Goal: Navigation & Orientation: Find specific page/section

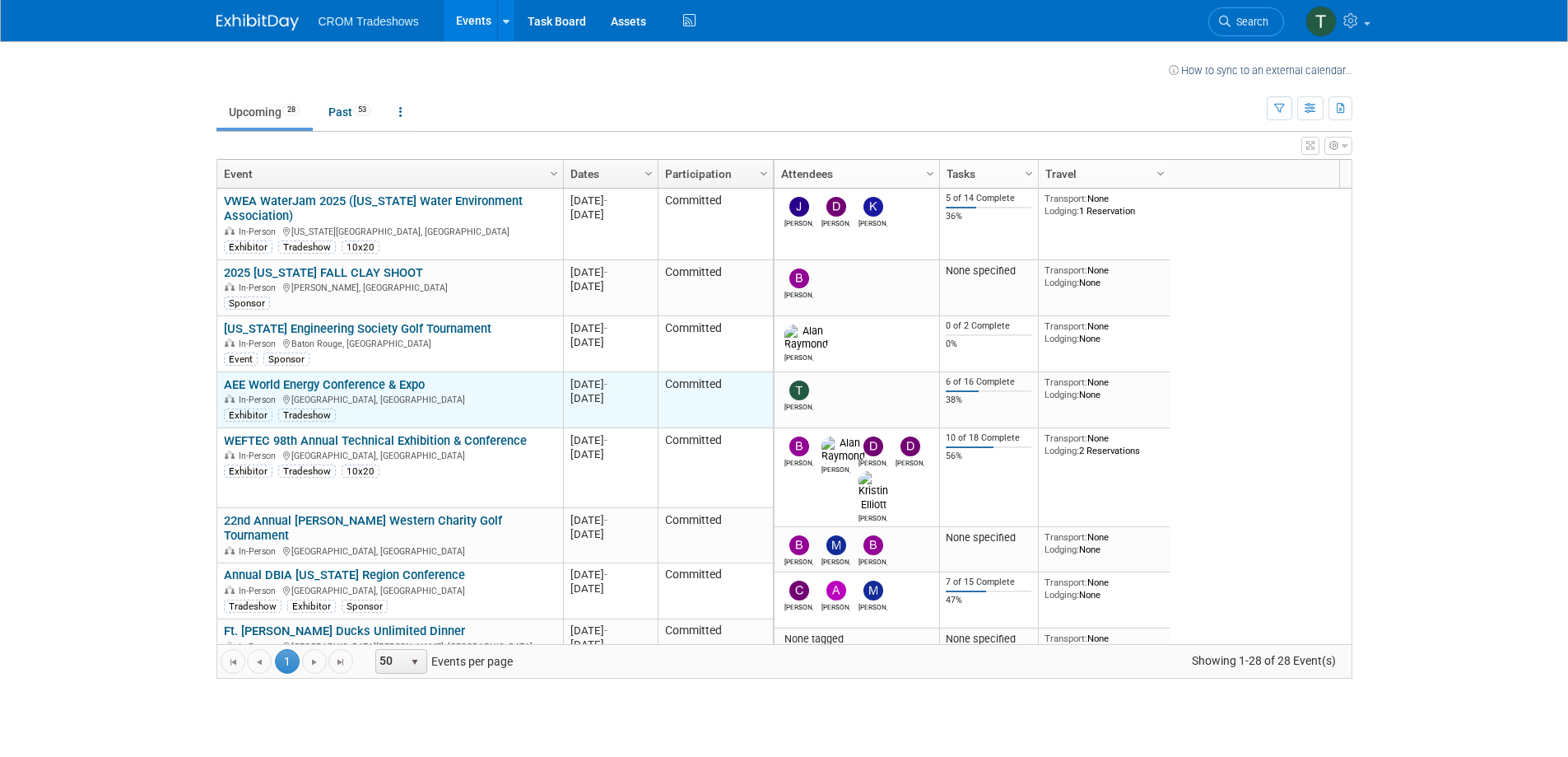
click at [395, 378] on link "AEE World Energy Conference & Expo" at bounding box center [324, 384] width 201 height 15
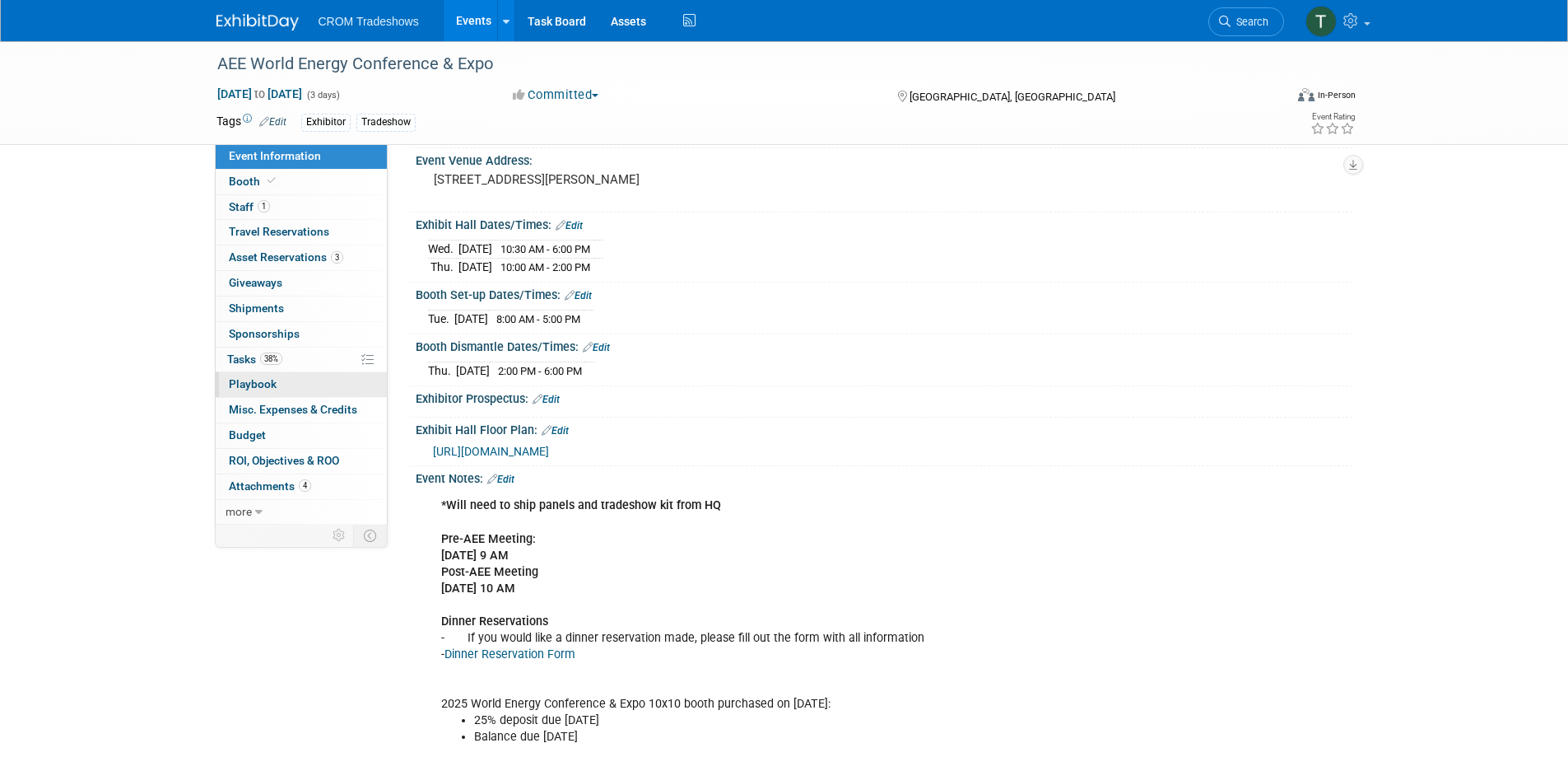
scroll to position [113, 0]
click at [239, 382] on span "Playbook 0" at bounding box center [252, 383] width 47 height 13
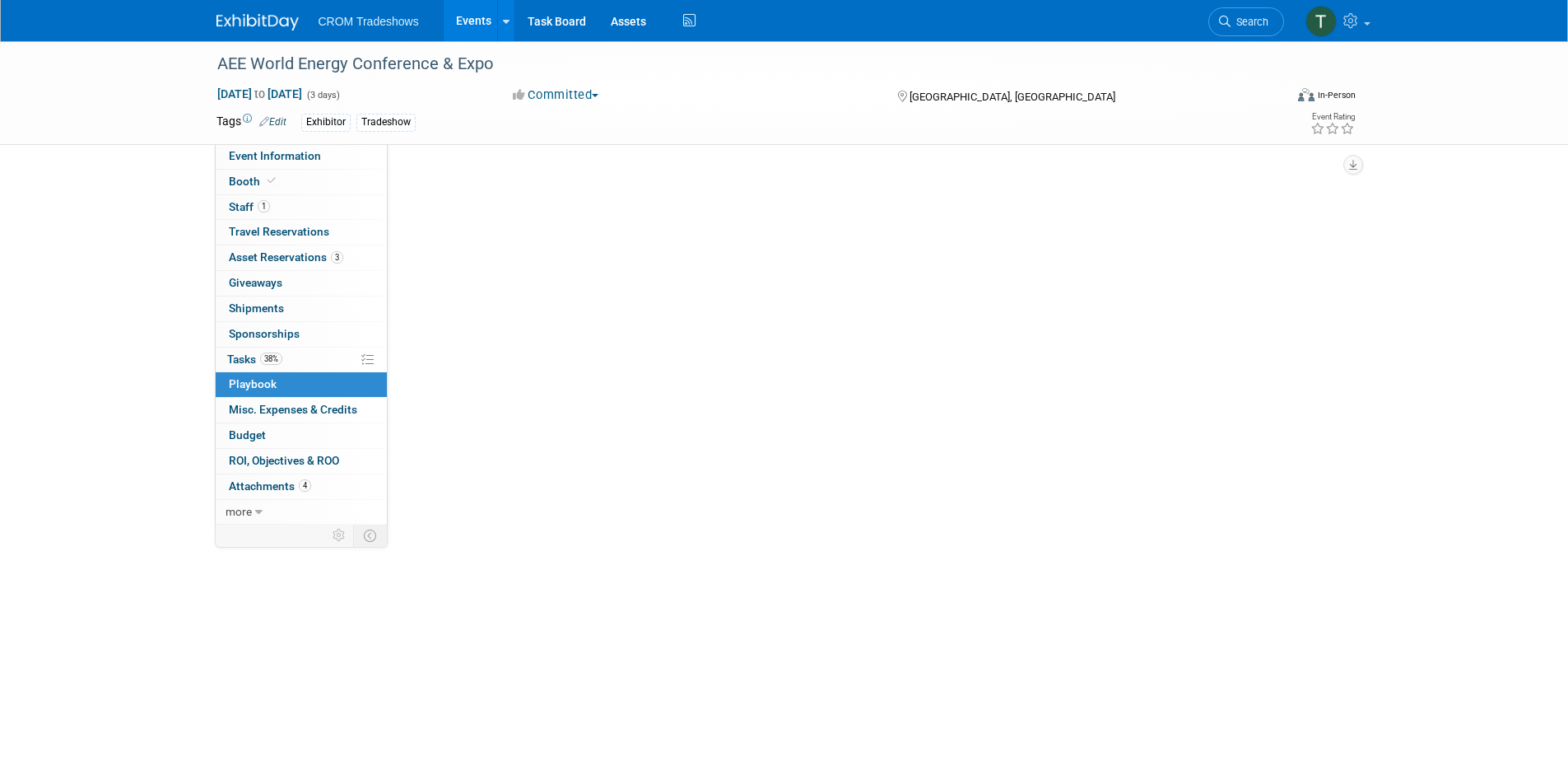
scroll to position [0, 0]
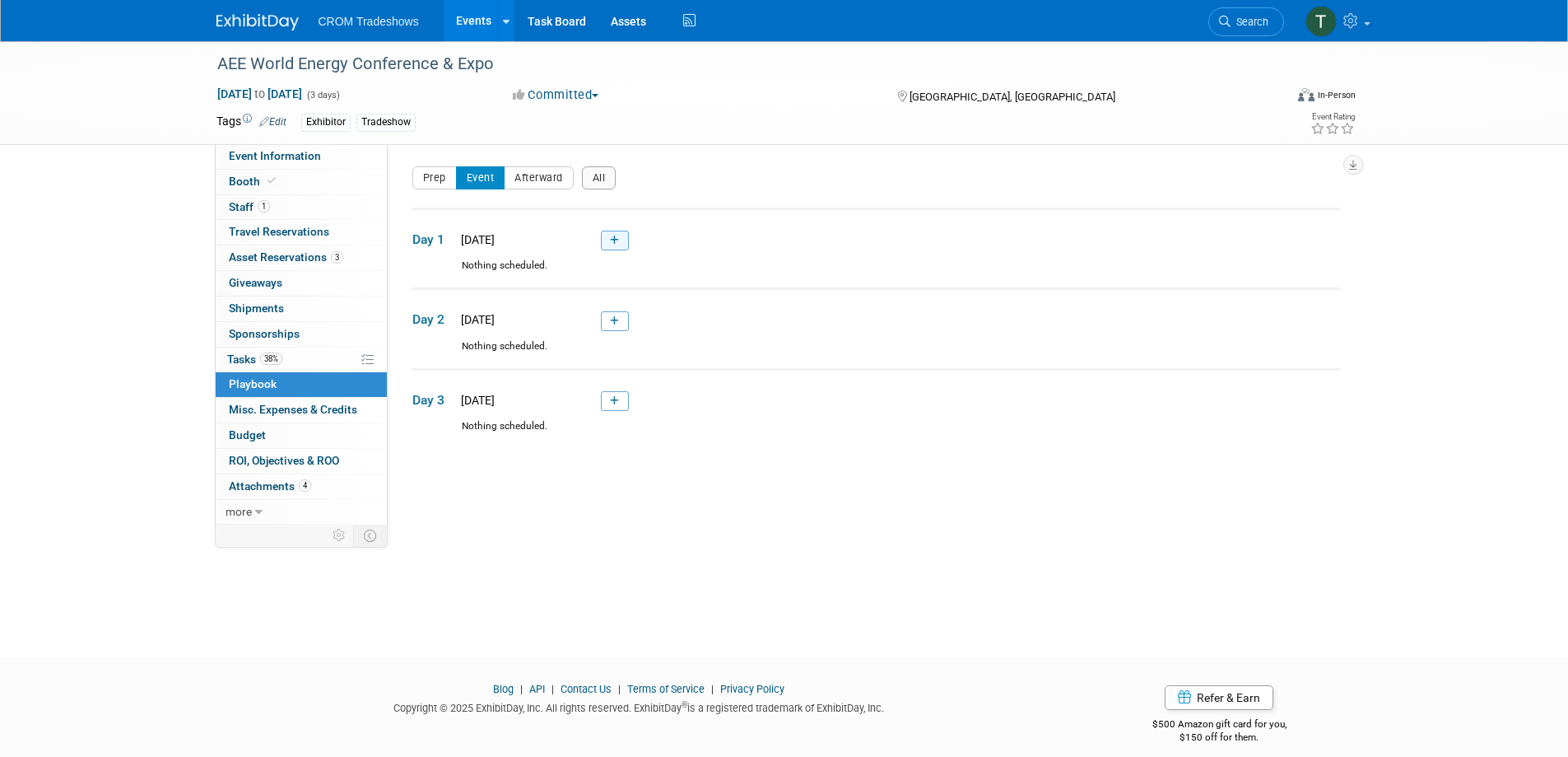
click at [620, 243] on link at bounding box center [614, 240] width 28 height 20
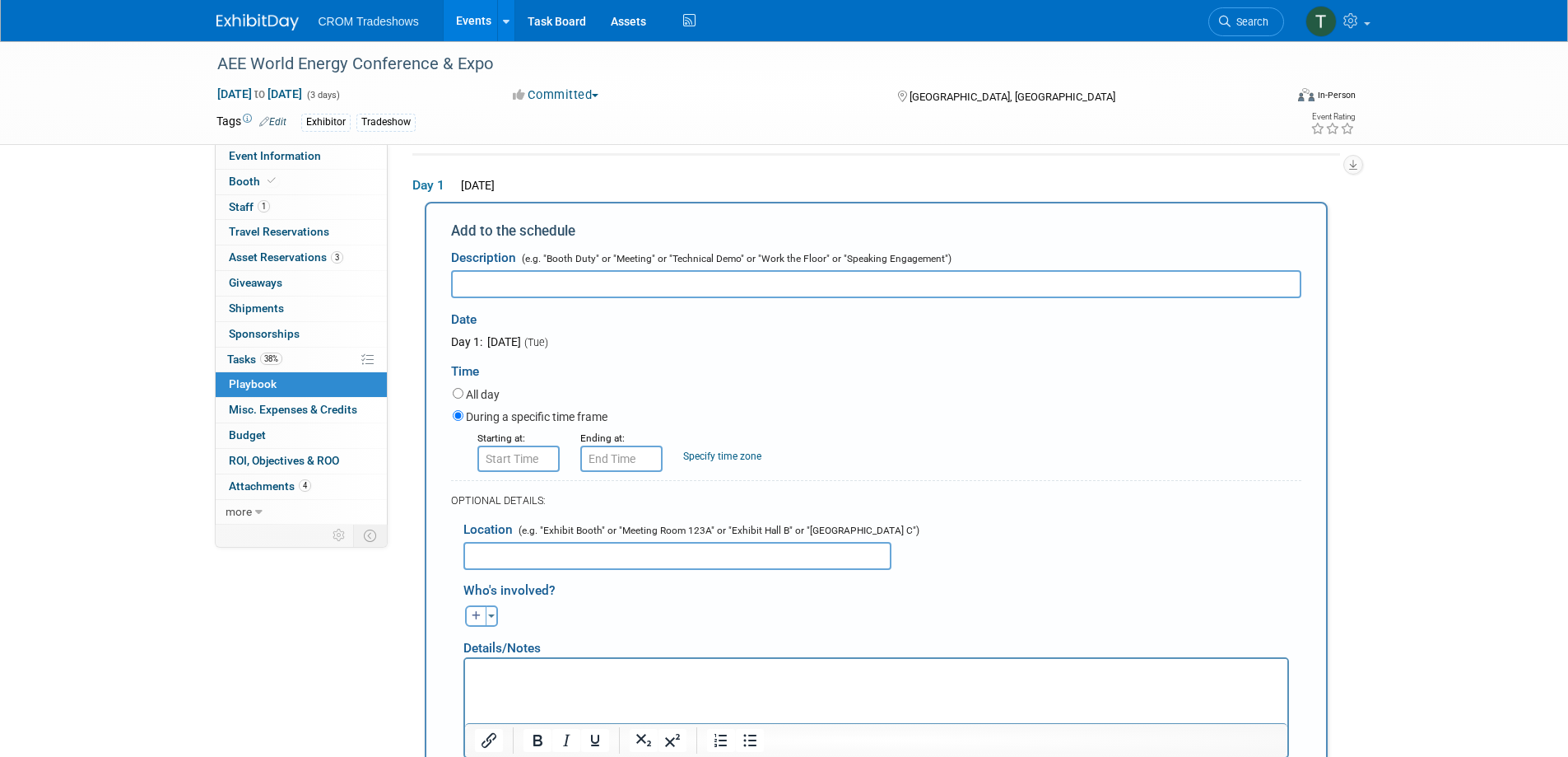
click at [1447, 285] on div "AEE World Energy Conference & Expo Sep 16, 2025 to Sep 18, 2025 (3 days) Sep 16…" at bounding box center [784, 563] width 1568 height 1154
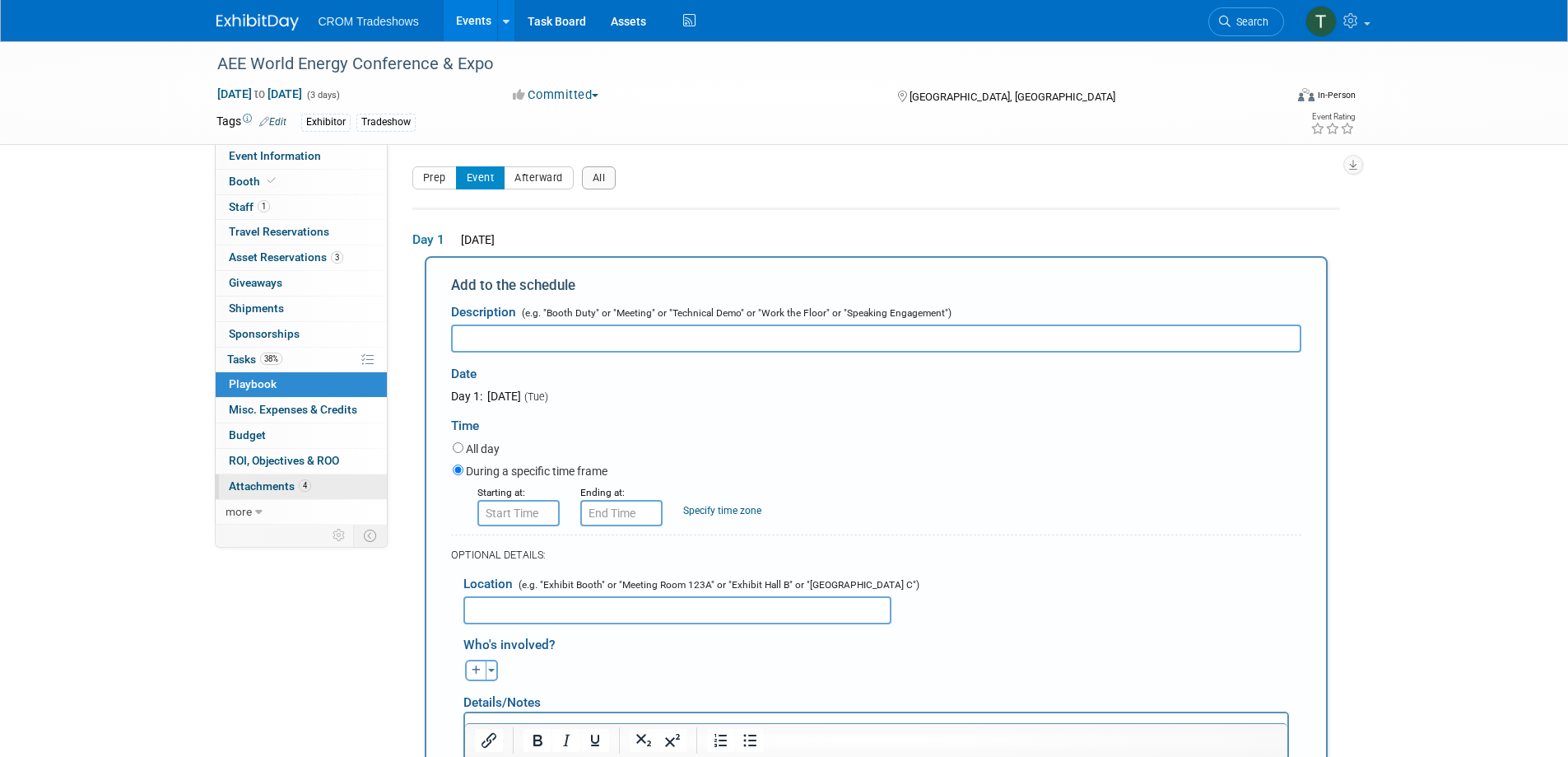
click at [280, 484] on span "Attachments 4" at bounding box center [270, 485] width 82 height 13
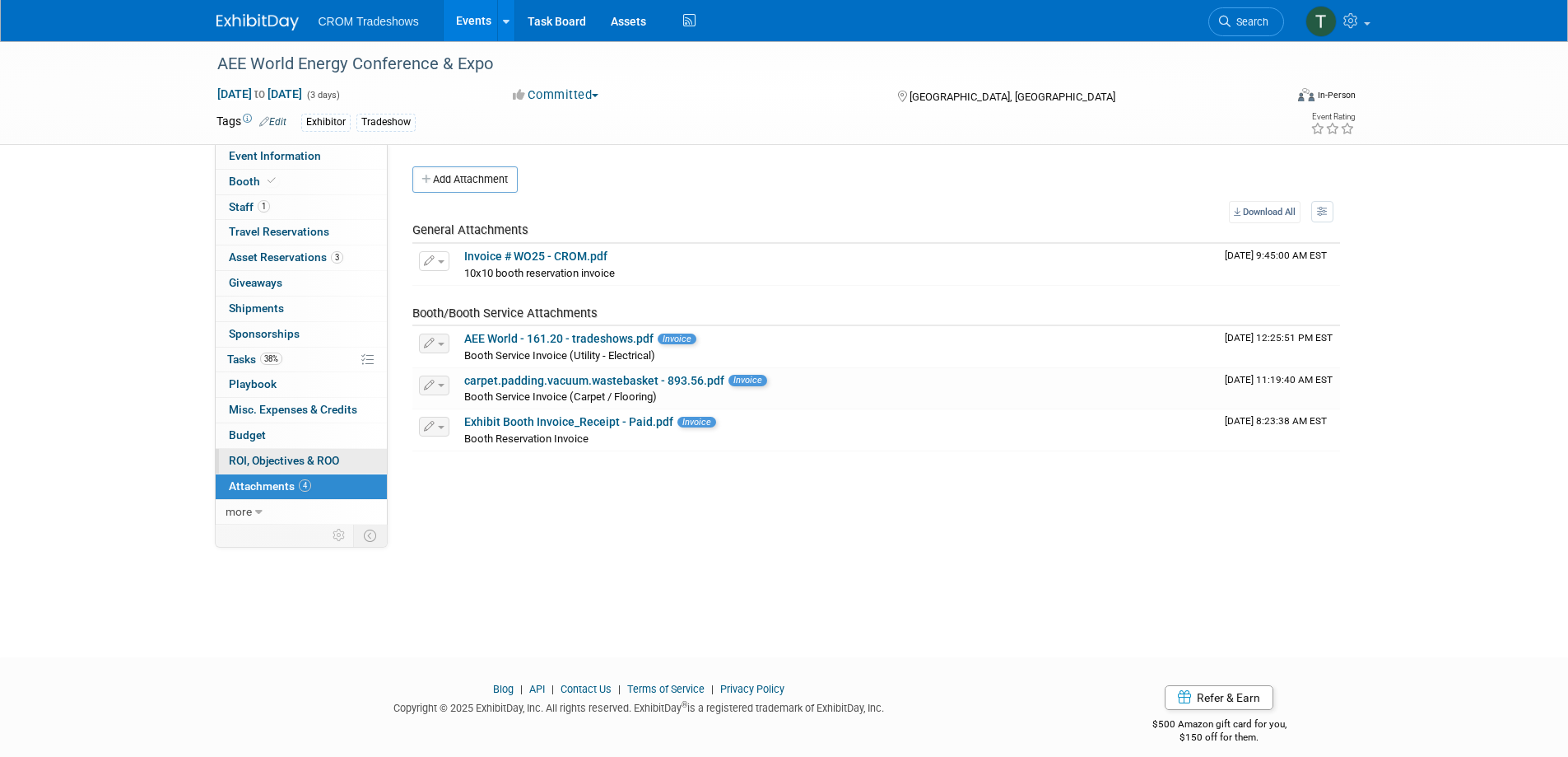
click at [277, 462] on span "ROI, Objectives & ROO 0" at bounding box center [283, 460] width 110 height 13
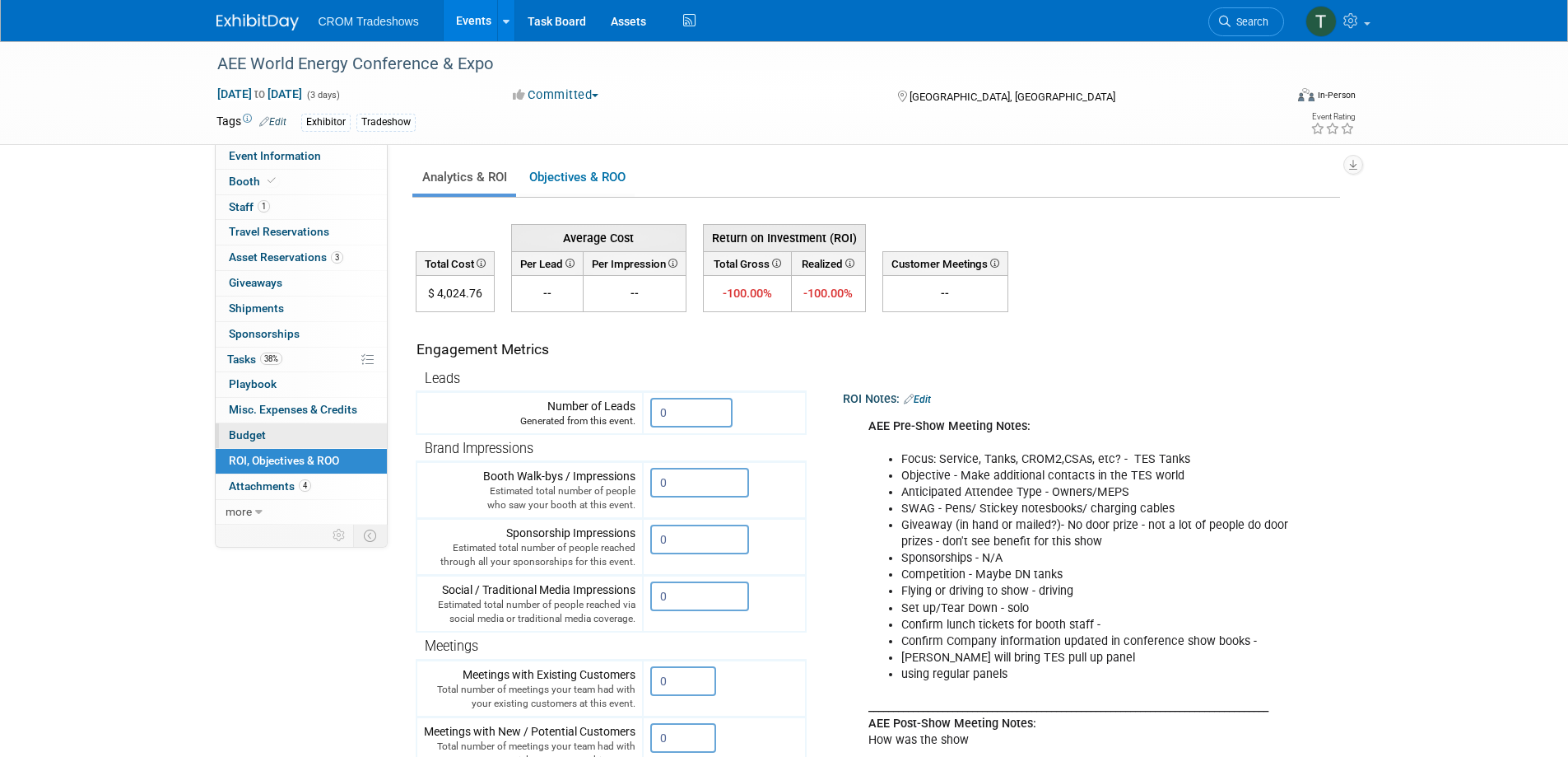
click at [249, 427] on link "Budget" at bounding box center [301, 436] width 172 height 25
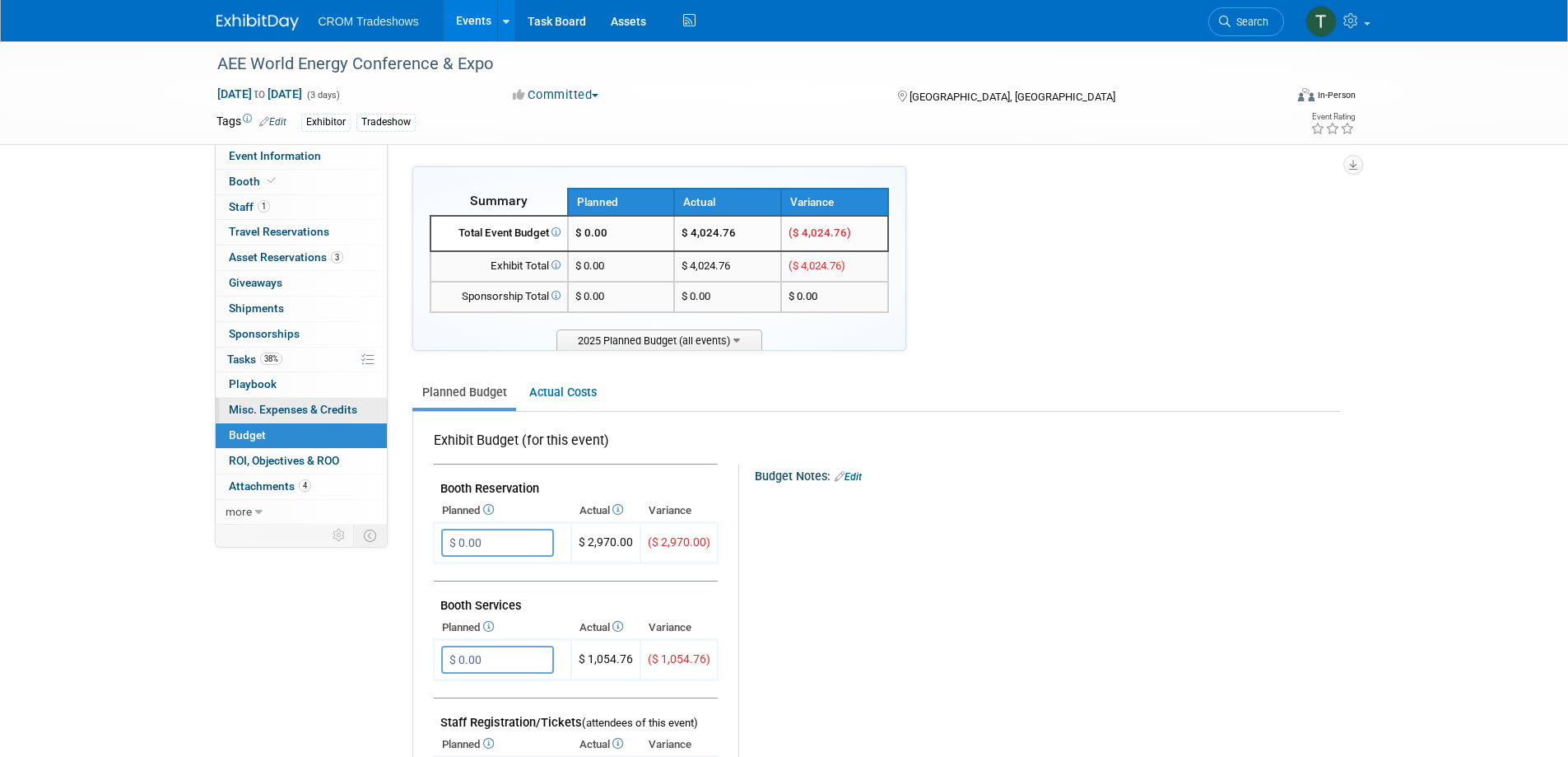
click at [246, 408] on span "Misc. Expenses & Credits 0" at bounding box center [293, 408] width 129 height 13
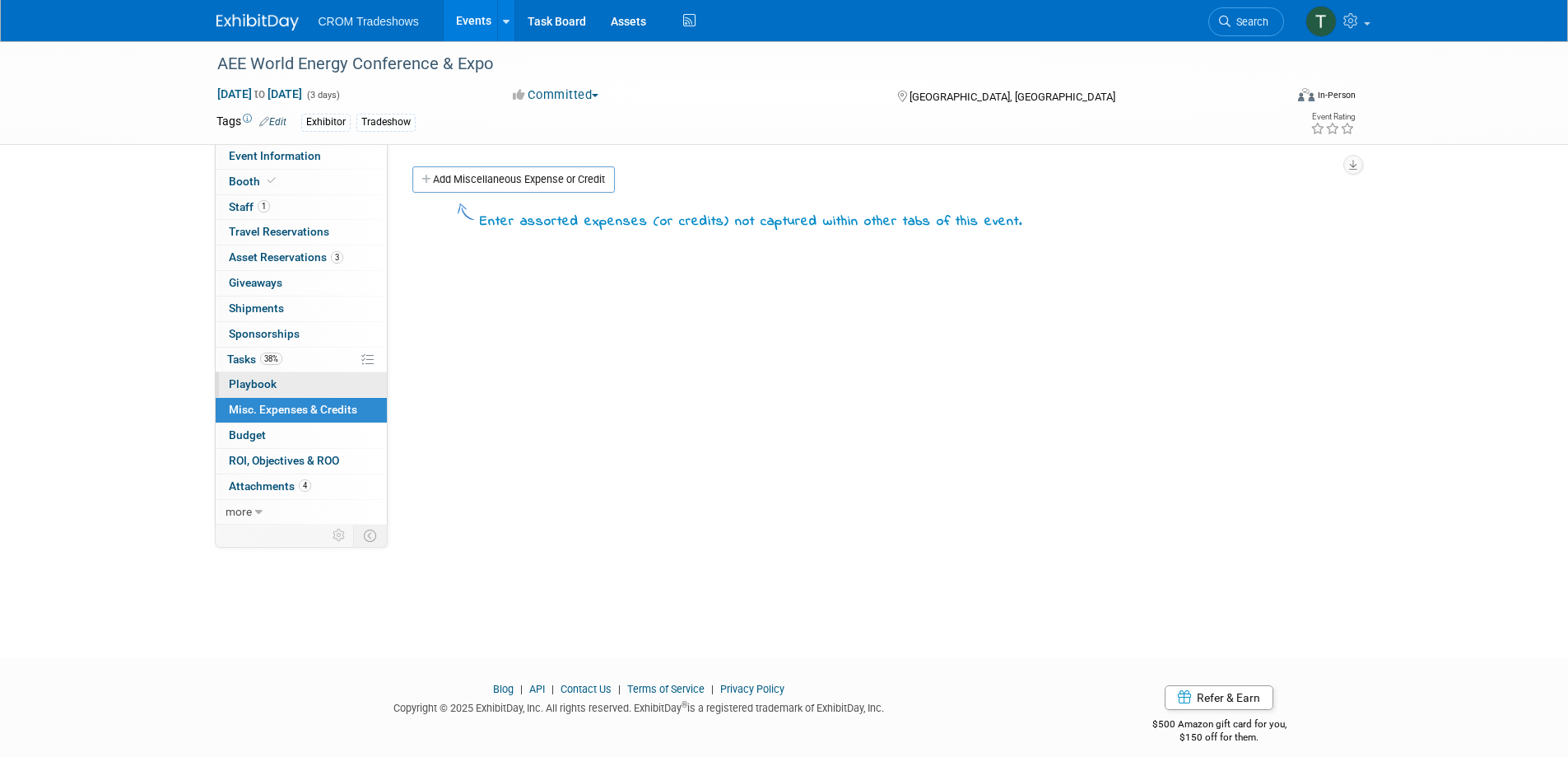
click at [245, 383] on span "Playbook 0" at bounding box center [252, 383] width 47 height 13
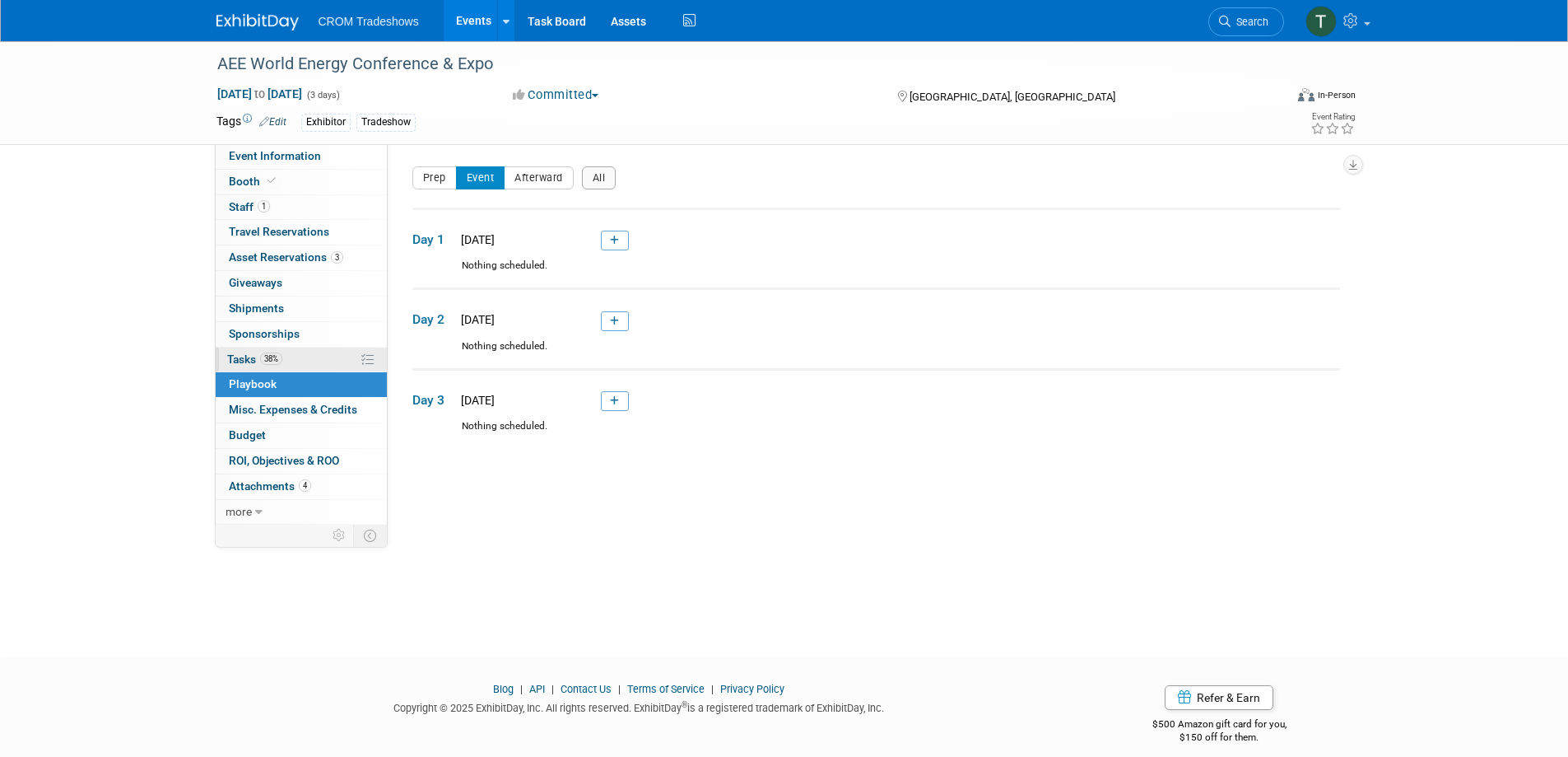
click at [237, 352] on span "Tasks 38%" at bounding box center [255, 358] width 55 height 13
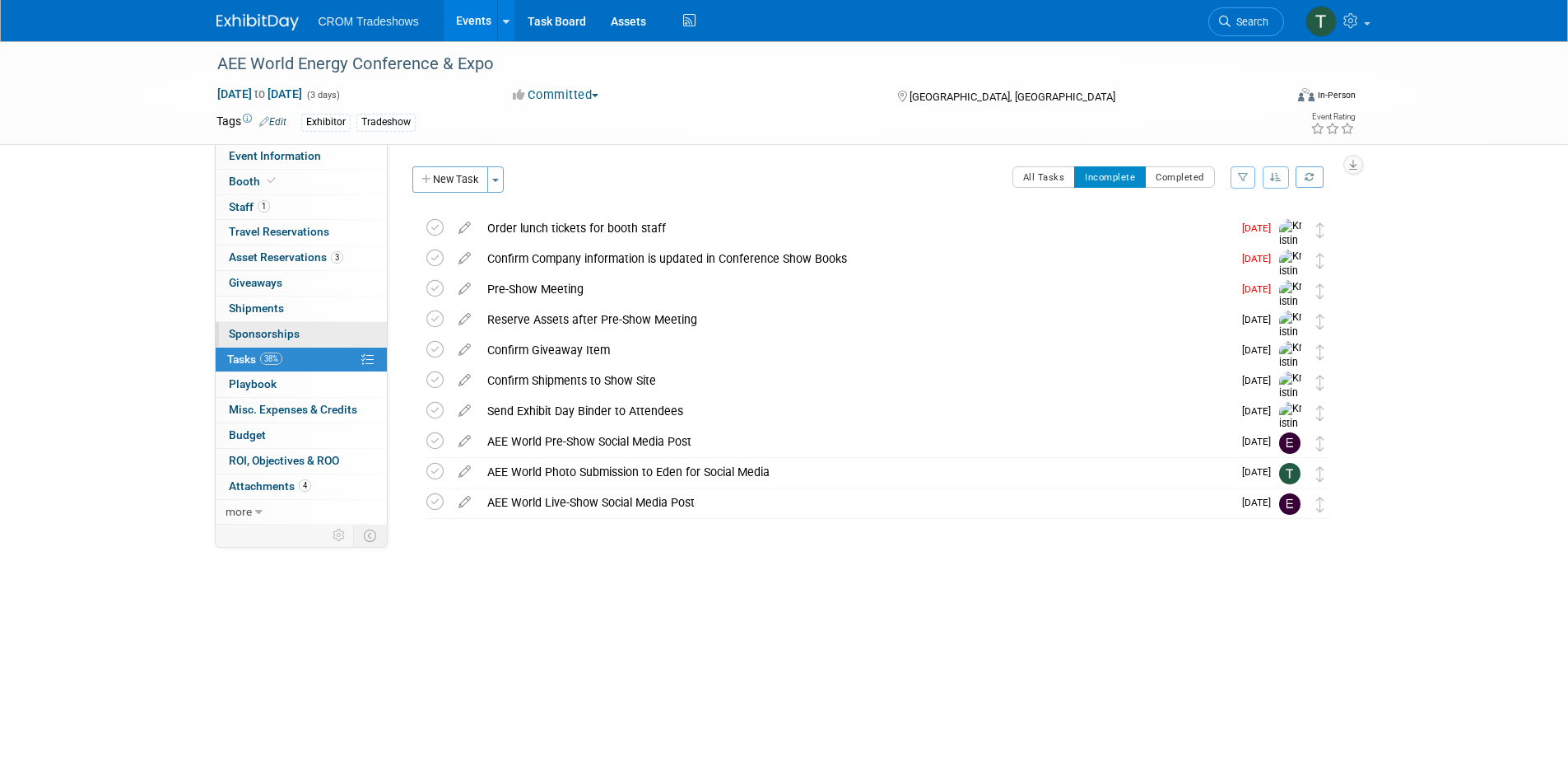
click at [247, 329] on span "Sponsorships 0" at bounding box center [264, 333] width 71 height 13
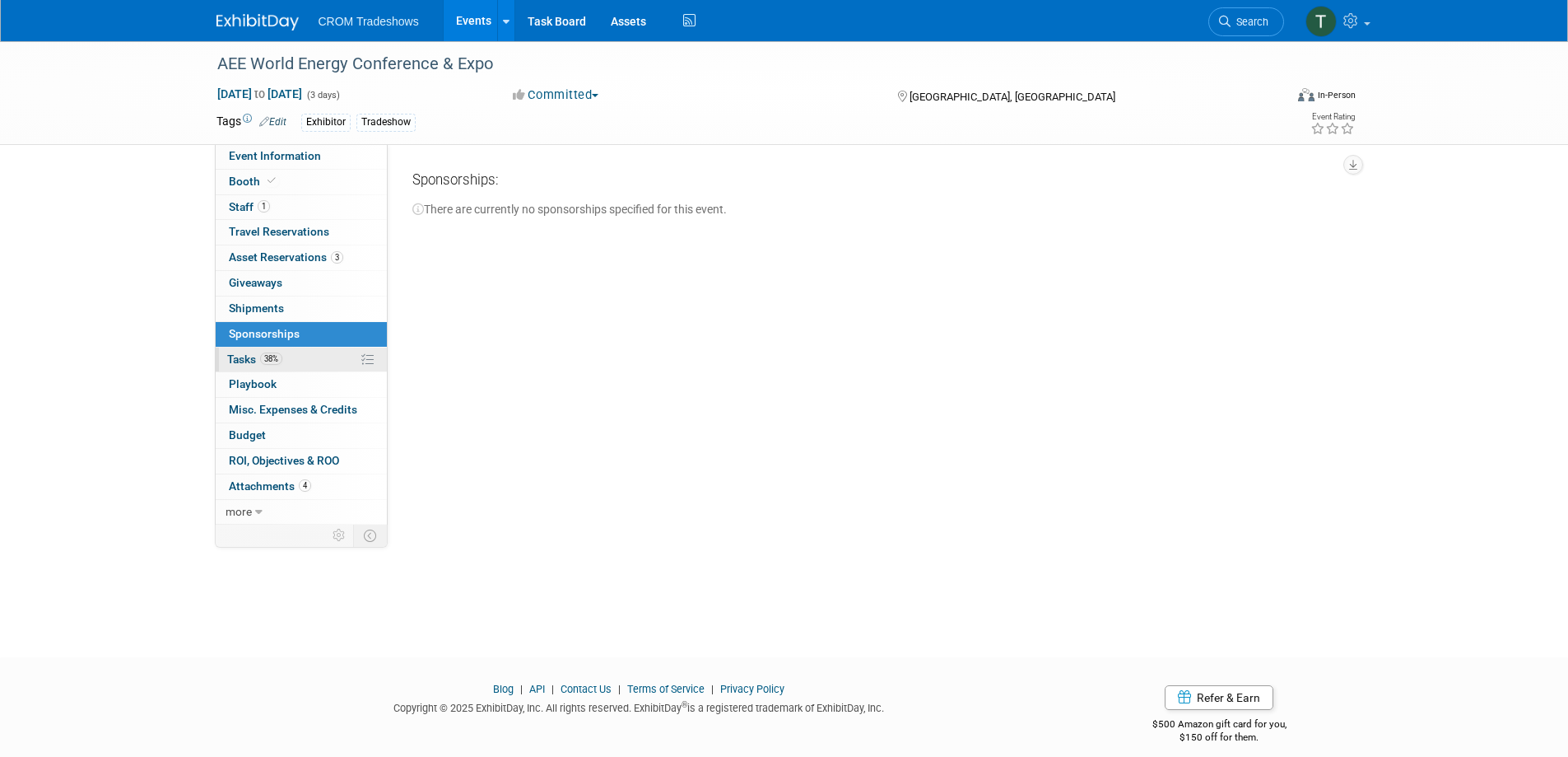
click at [247, 352] on span "Tasks 38%" at bounding box center [255, 358] width 55 height 13
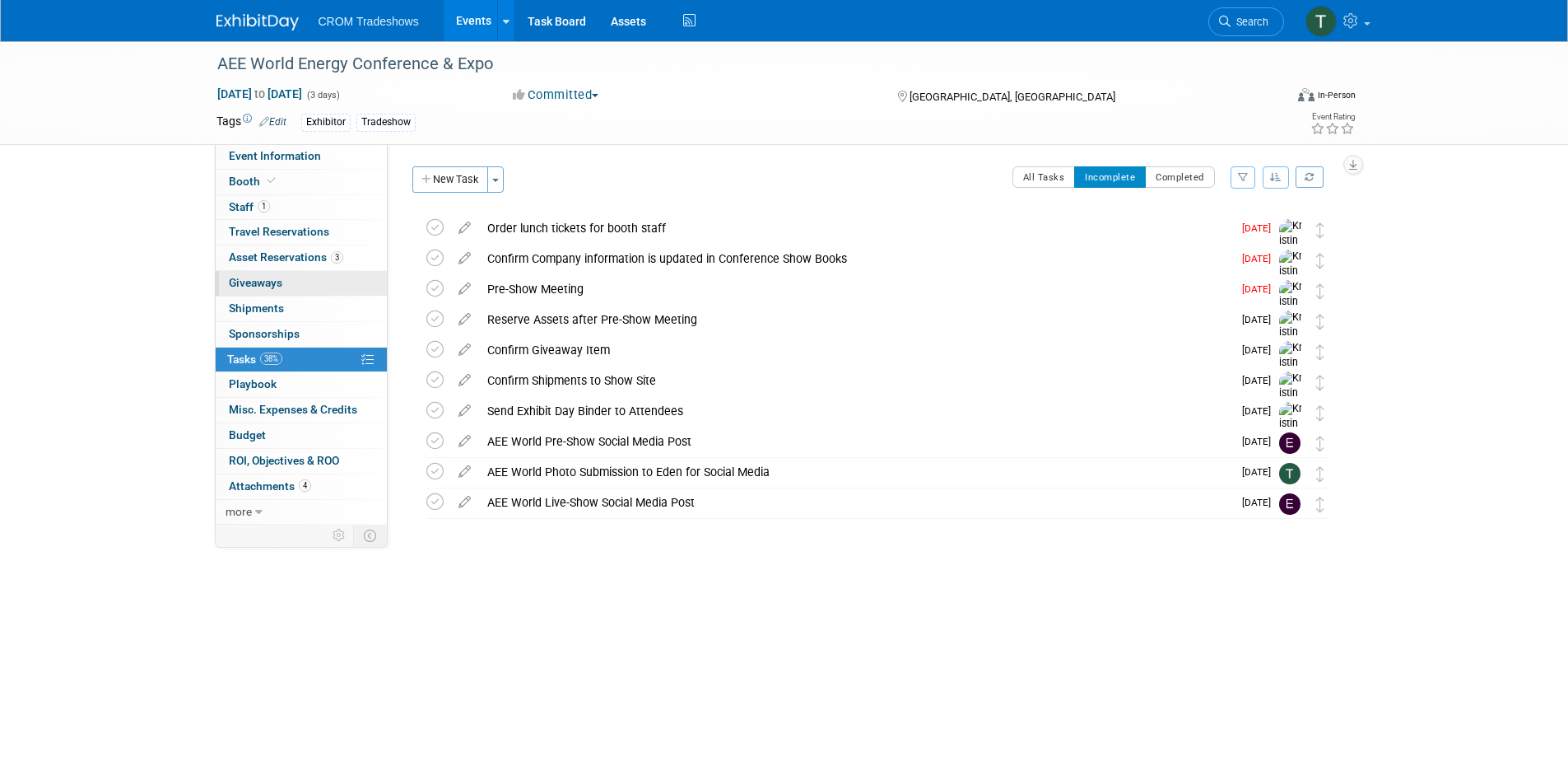
click at [255, 272] on link "0 Giveaways 0" at bounding box center [301, 283] width 172 height 25
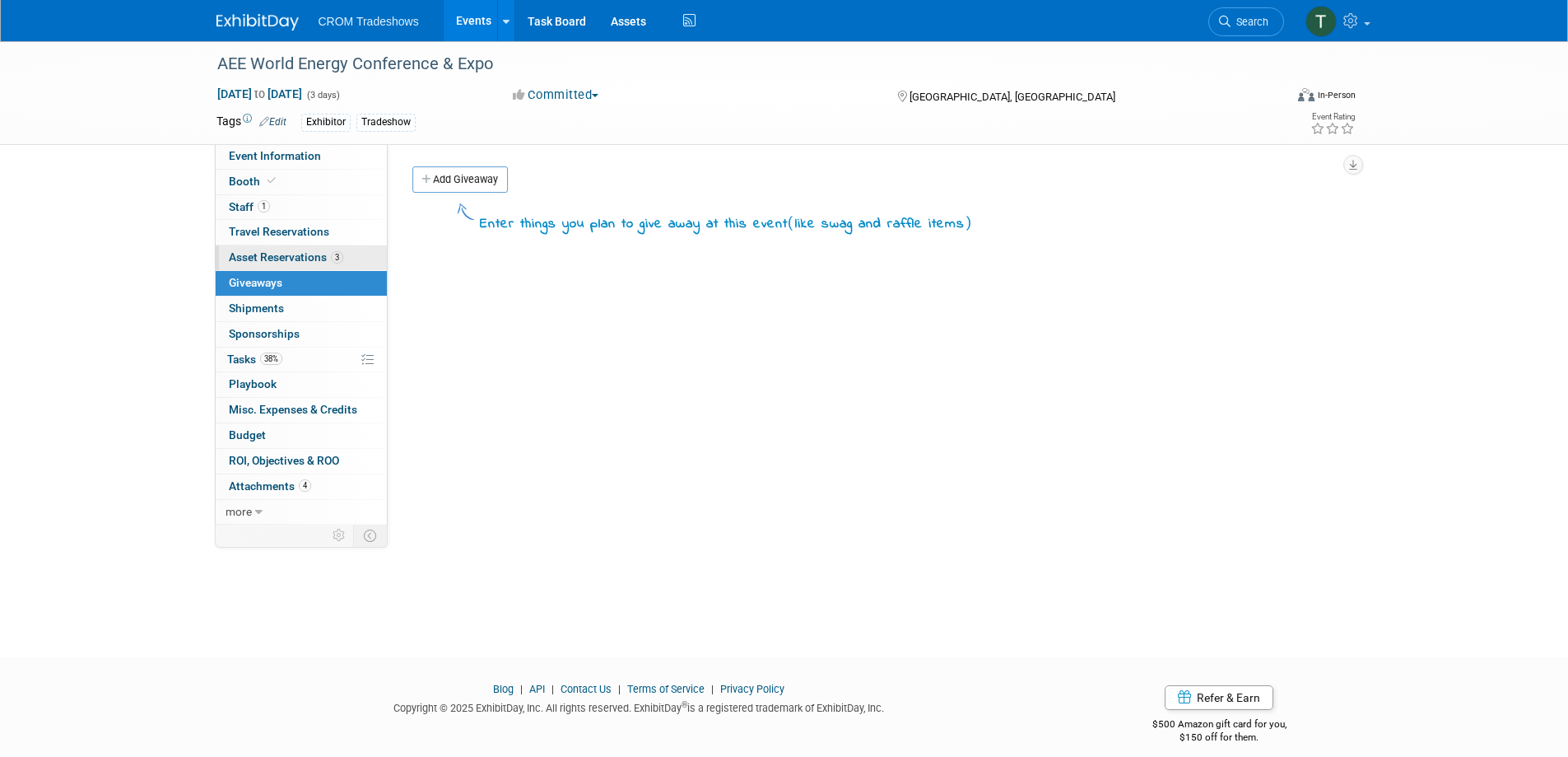
click at [257, 262] on span "Asset Reservations 3" at bounding box center [286, 257] width 114 height 13
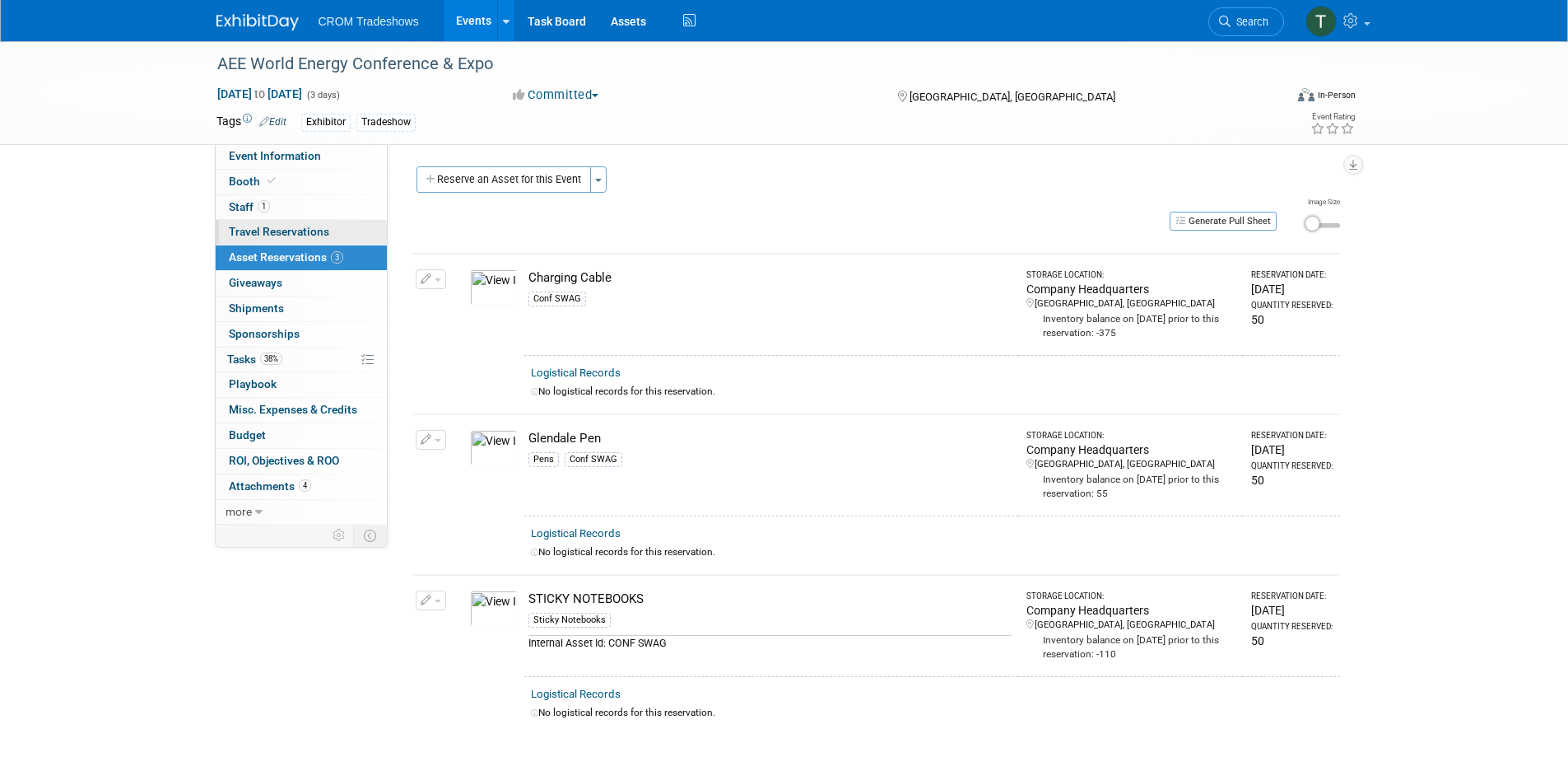
click at [266, 229] on span "Travel Reservations 0" at bounding box center [279, 231] width 100 height 13
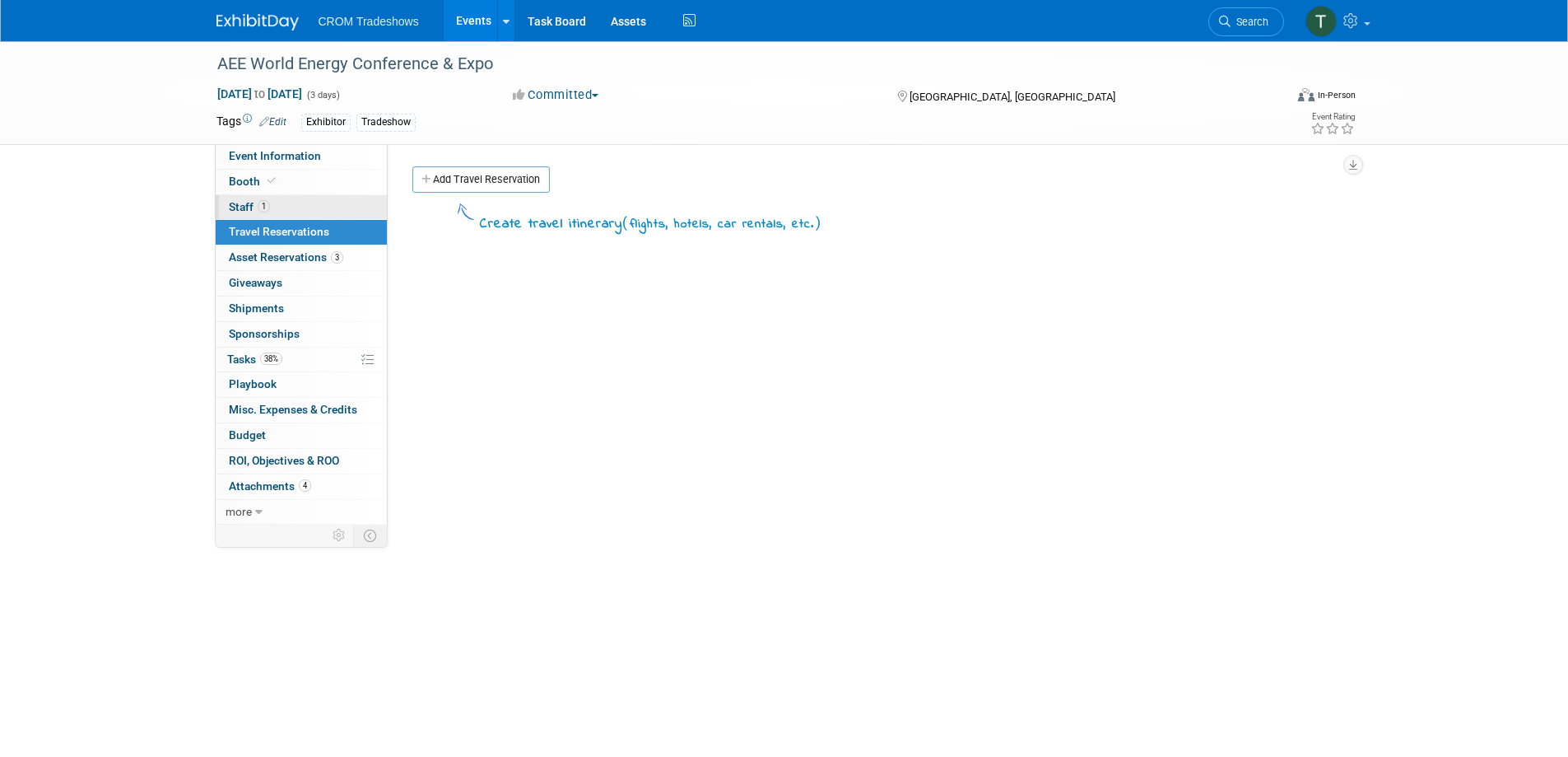
click at [229, 198] on link "1 Staff 1" at bounding box center [301, 207] width 172 height 25
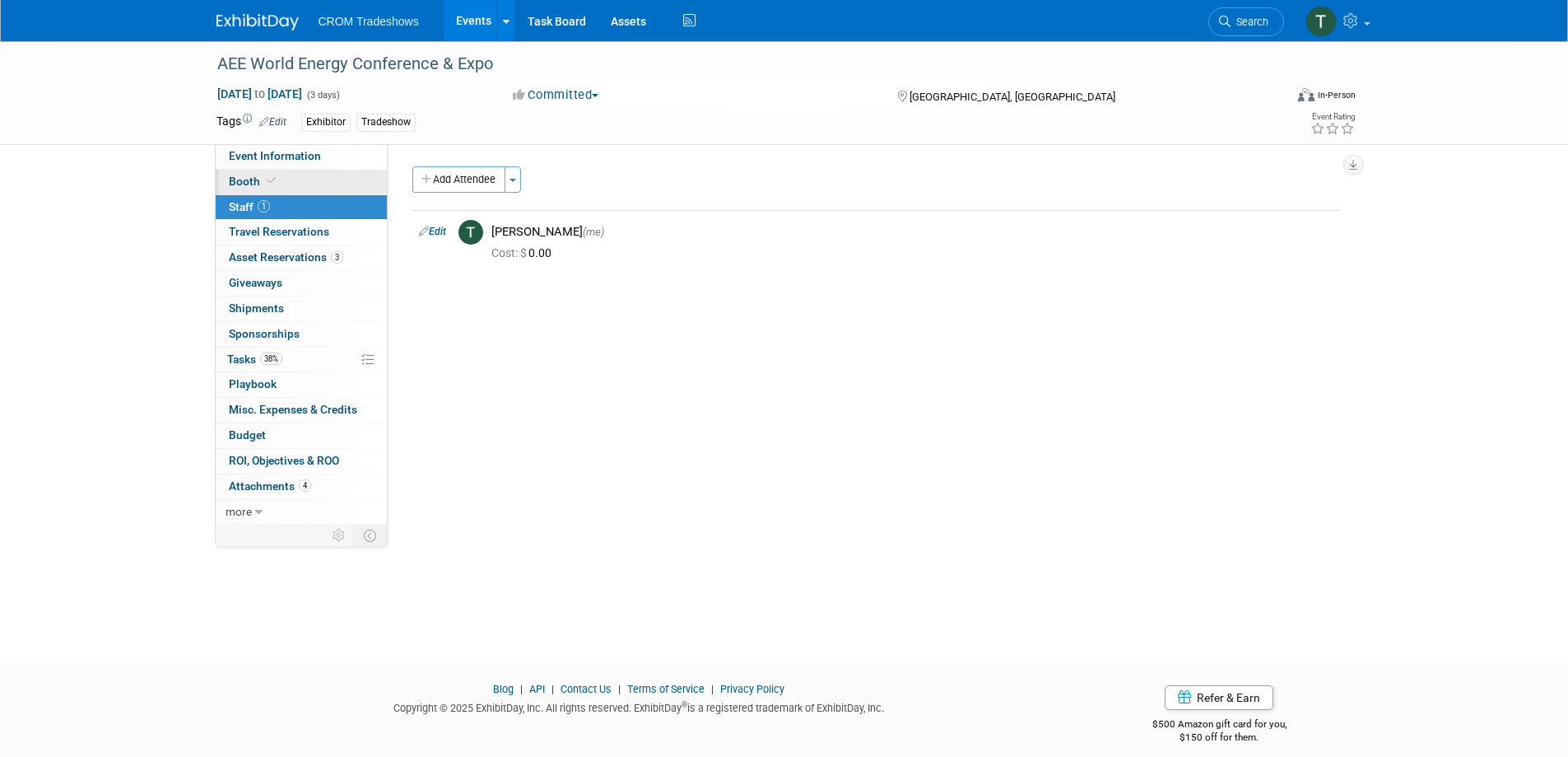
click at [231, 180] on span "Booth" at bounding box center [254, 181] width 50 height 13
